Goal: Navigation & Orientation: Go to known website

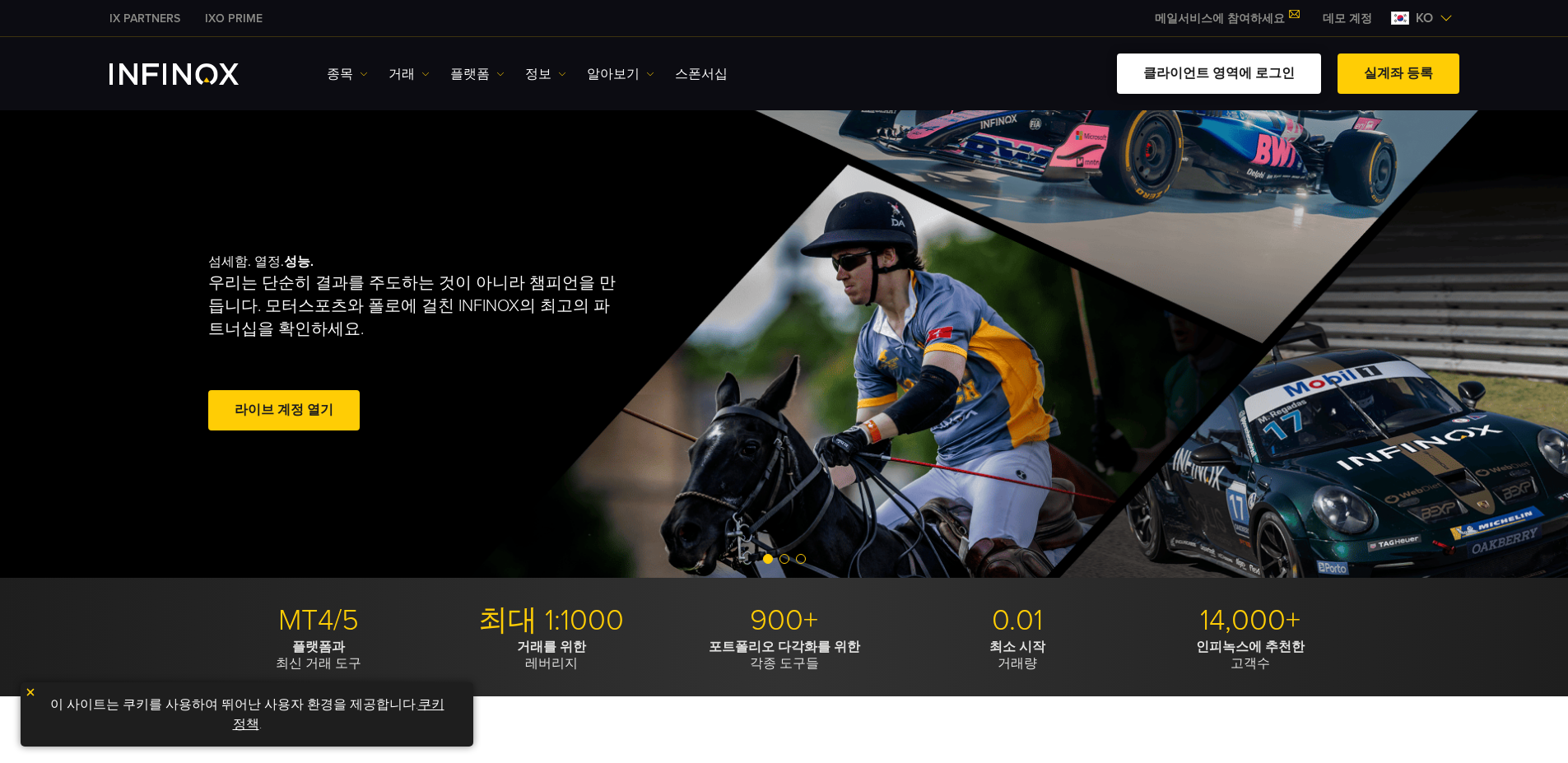
click at [1253, 74] on link "클라이언트 영역에 로그인" at bounding box center [1219, 74] width 205 height 40
click at [1249, 79] on link "클라이언트 영역에 로그인" at bounding box center [1219, 74] width 205 height 40
click at [1228, 86] on link "클라이언트 영역에 로그인" at bounding box center [1219, 74] width 205 height 40
click at [1215, 85] on link "클라이언트 영역에 로그인" at bounding box center [1219, 74] width 205 height 40
